Goal: Task Accomplishment & Management: Use online tool/utility

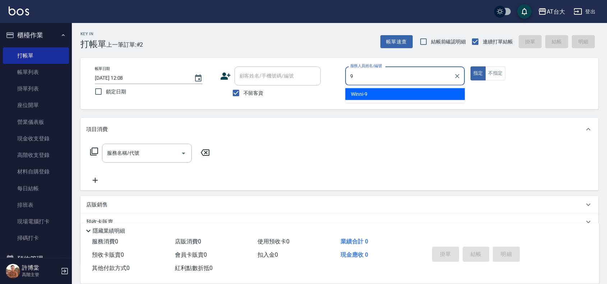
type input "Winni-9"
type button "true"
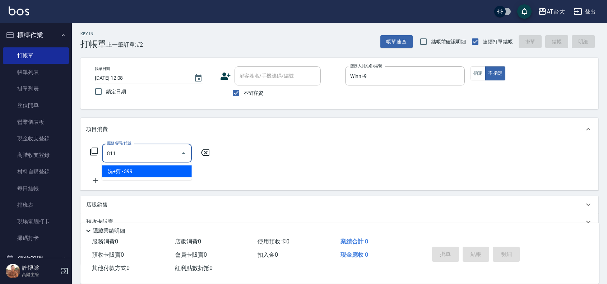
type input "洗+剪(811)"
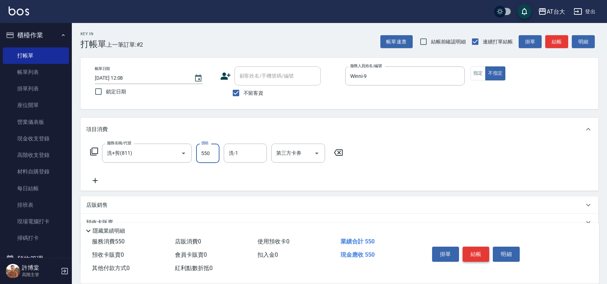
type input "550"
click at [484, 252] on button "結帳" at bounding box center [476, 254] width 27 height 15
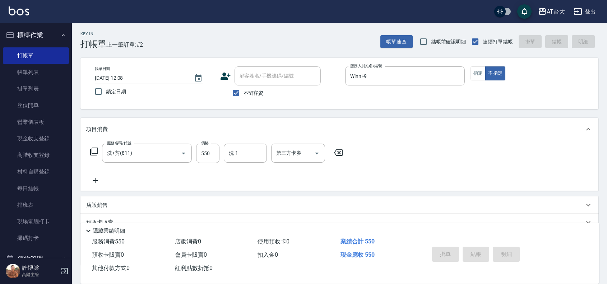
type input "[DATE] 12:45"
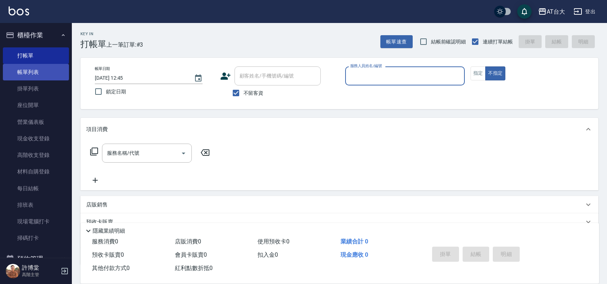
click at [29, 65] on link "帳單列表" at bounding box center [36, 72] width 66 height 17
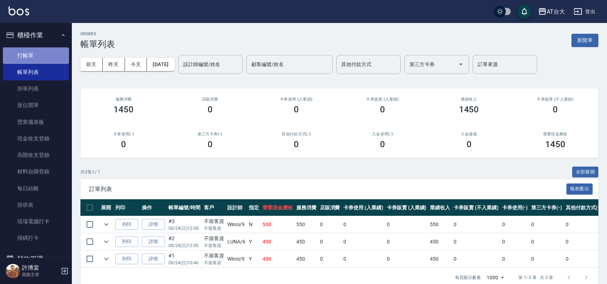
click at [39, 56] on link "打帳單" at bounding box center [36, 55] width 66 height 17
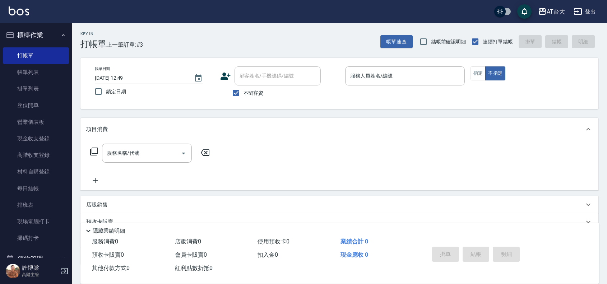
click at [532, 122] on div "項目消費" at bounding box center [339, 129] width 518 height 23
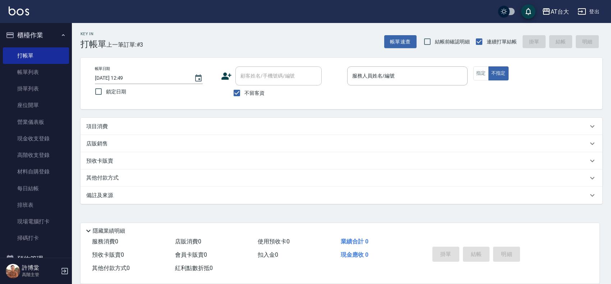
click at [250, 128] on div "項目消費" at bounding box center [337, 127] width 502 height 8
